Goal: Book appointment/travel/reservation

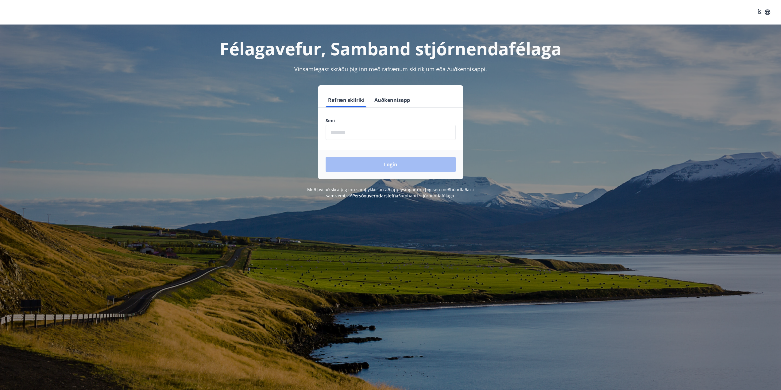
click at [358, 137] on input "phone" at bounding box center [391, 132] width 130 height 15
type input "********"
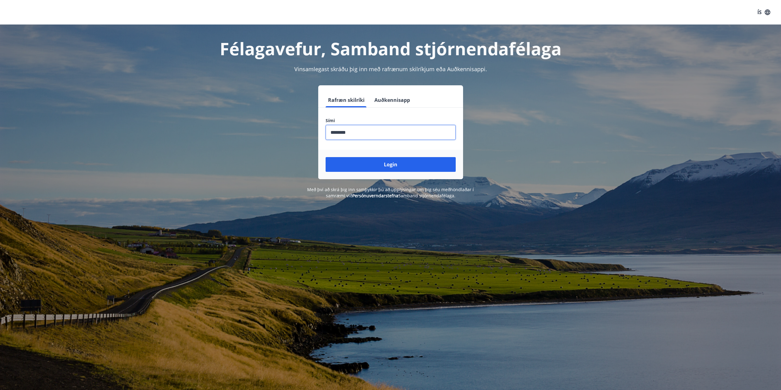
click at [326, 157] on button "Login" at bounding box center [391, 164] width 130 height 15
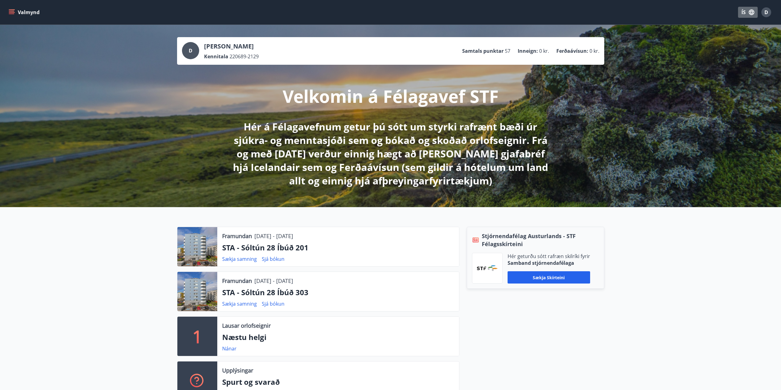
click at [751, 12] on icon "button" at bounding box center [752, 13] width 6 height 6
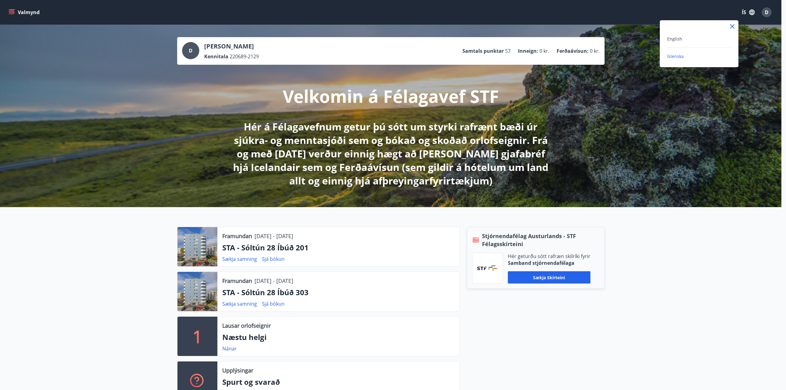
click at [751, 12] on div at bounding box center [393, 195] width 786 height 390
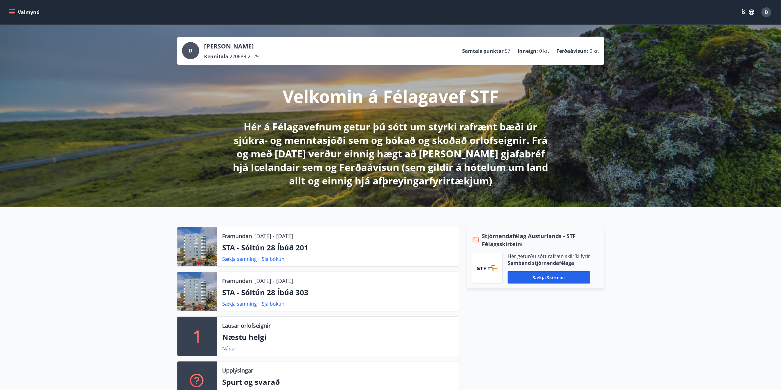
click at [10, 12] on icon "menu" at bounding box center [12, 12] width 6 height 6
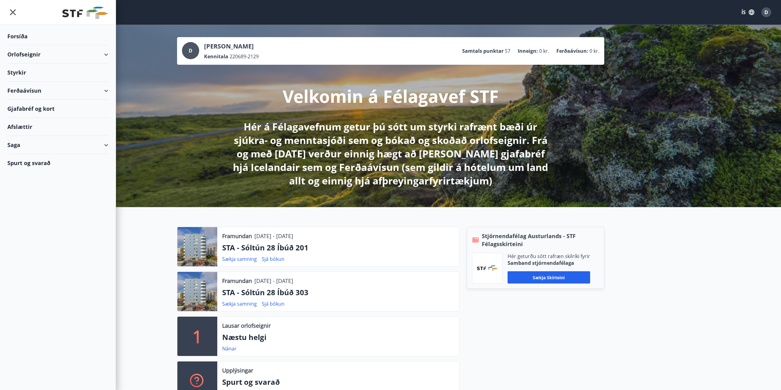
click at [73, 55] on div "Orlofseignir" at bounding box center [57, 54] width 101 height 18
click at [34, 81] on div "Bókunardagatal" at bounding box center [57, 82] width 91 height 13
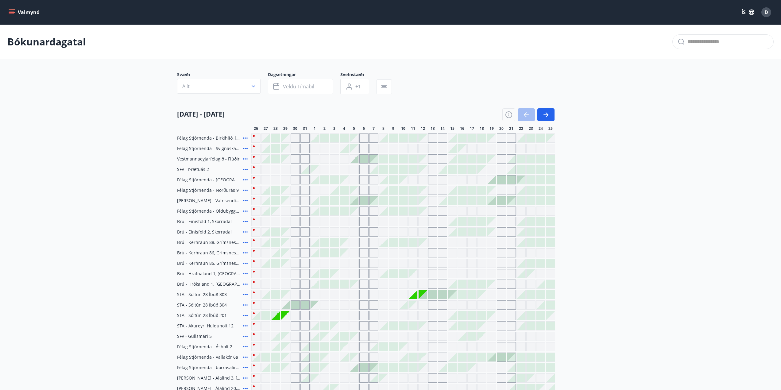
click at [18, 12] on button "Valmynd" at bounding box center [24, 12] width 35 height 11
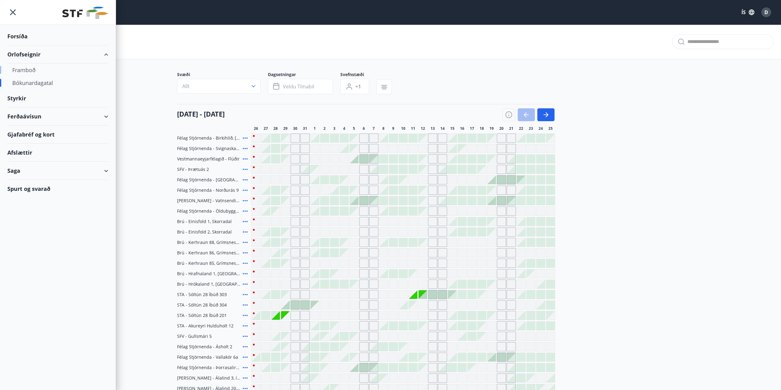
click at [31, 73] on div "Framboð" at bounding box center [57, 70] width 91 height 13
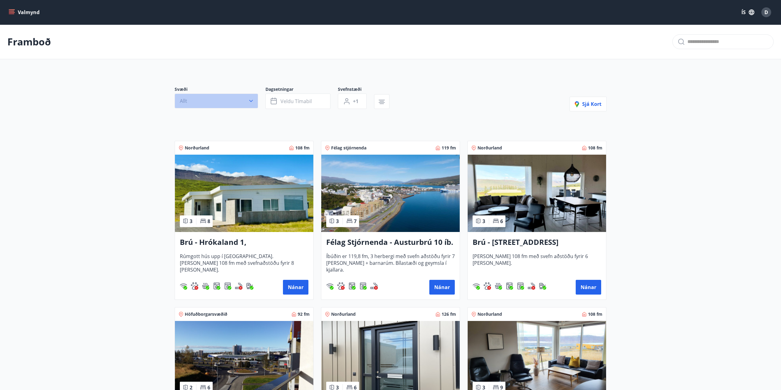
click at [254, 104] on icon "button" at bounding box center [251, 101] width 6 height 6
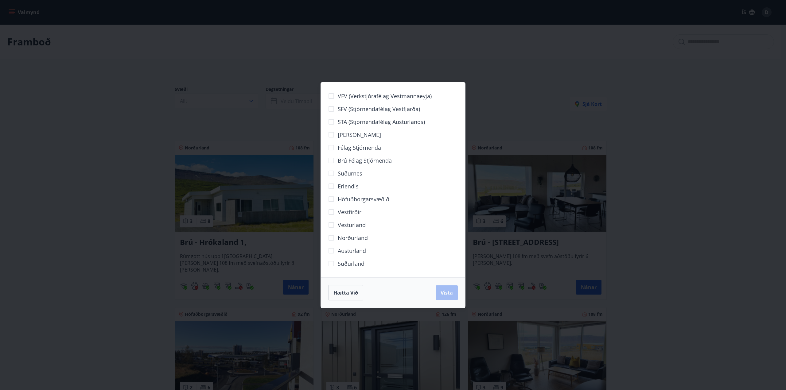
click at [311, 83] on div "VFV (Verkstjórafélag Vestmannaeyja) SFV (Stjórnendafélag Vestfjarða) STA (Stjór…" at bounding box center [393, 195] width 786 height 390
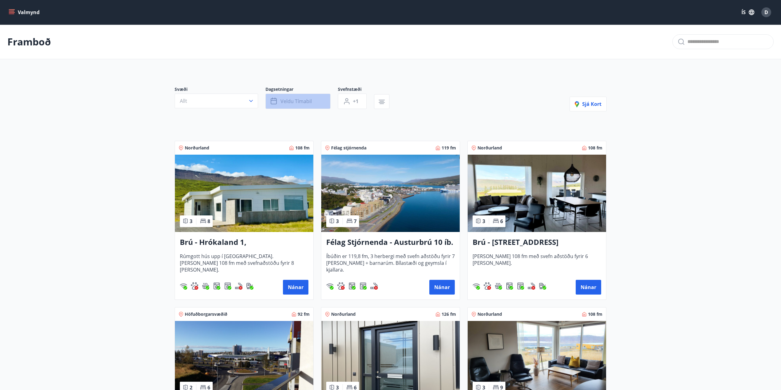
click at [292, 103] on span "Veldu tímabil" at bounding box center [295, 101] width 31 height 7
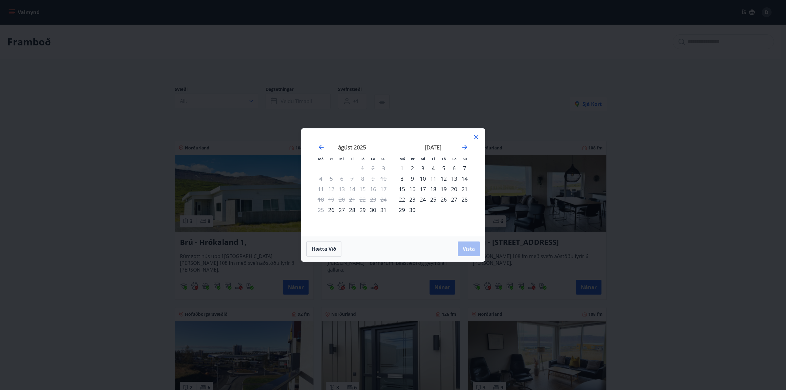
click at [424, 179] on div "10" at bounding box center [422, 178] width 10 height 10
click at [434, 179] on div "11" at bounding box center [433, 178] width 10 height 10
click at [466, 248] on span "Vista" at bounding box center [468, 249] width 12 height 7
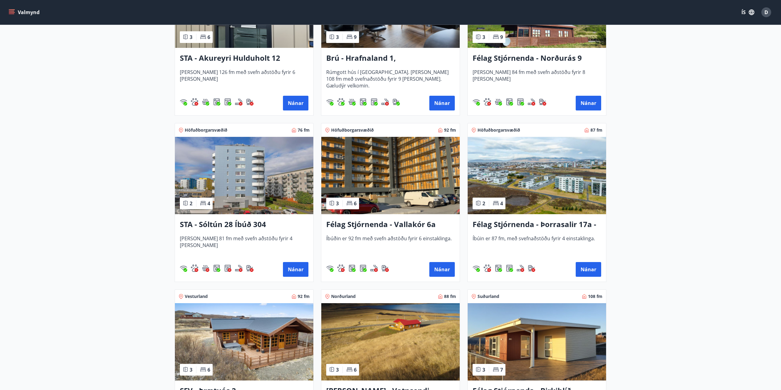
click at [242, 192] on img at bounding box center [244, 175] width 138 height 77
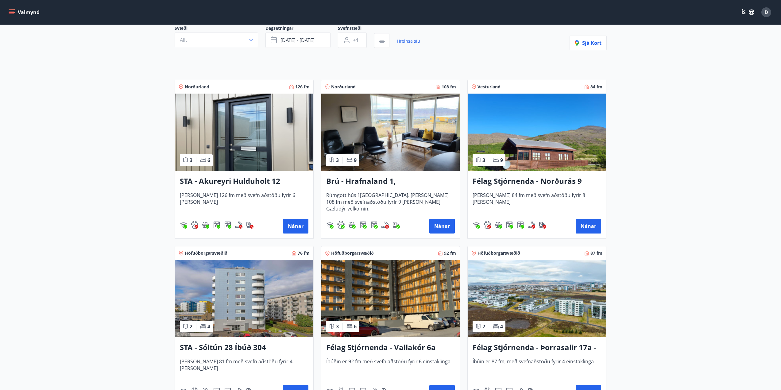
scroll to position [123, 0]
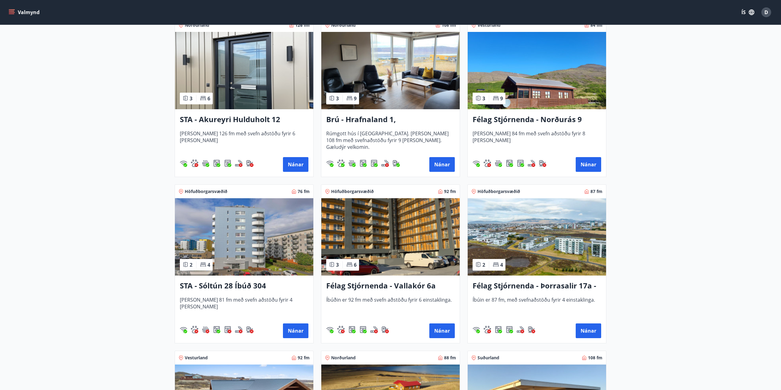
click at [235, 284] on h3 "STA - Sóltún 28 Íbúð 304" at bounding box center [244, 285] width 129 height 11
